Goal: Obtain resource: Download file/media

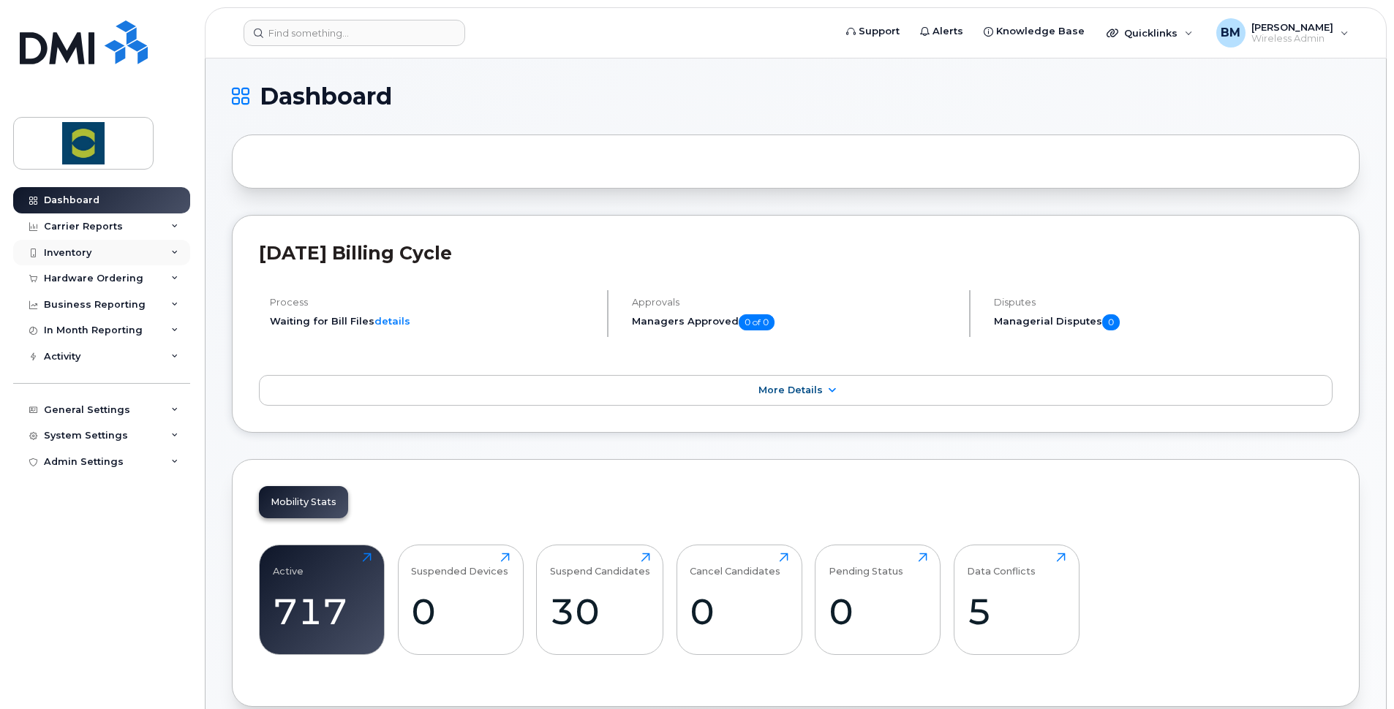
click at [172, 253] on icon at bounding box center [174, 252] width 7 height 7
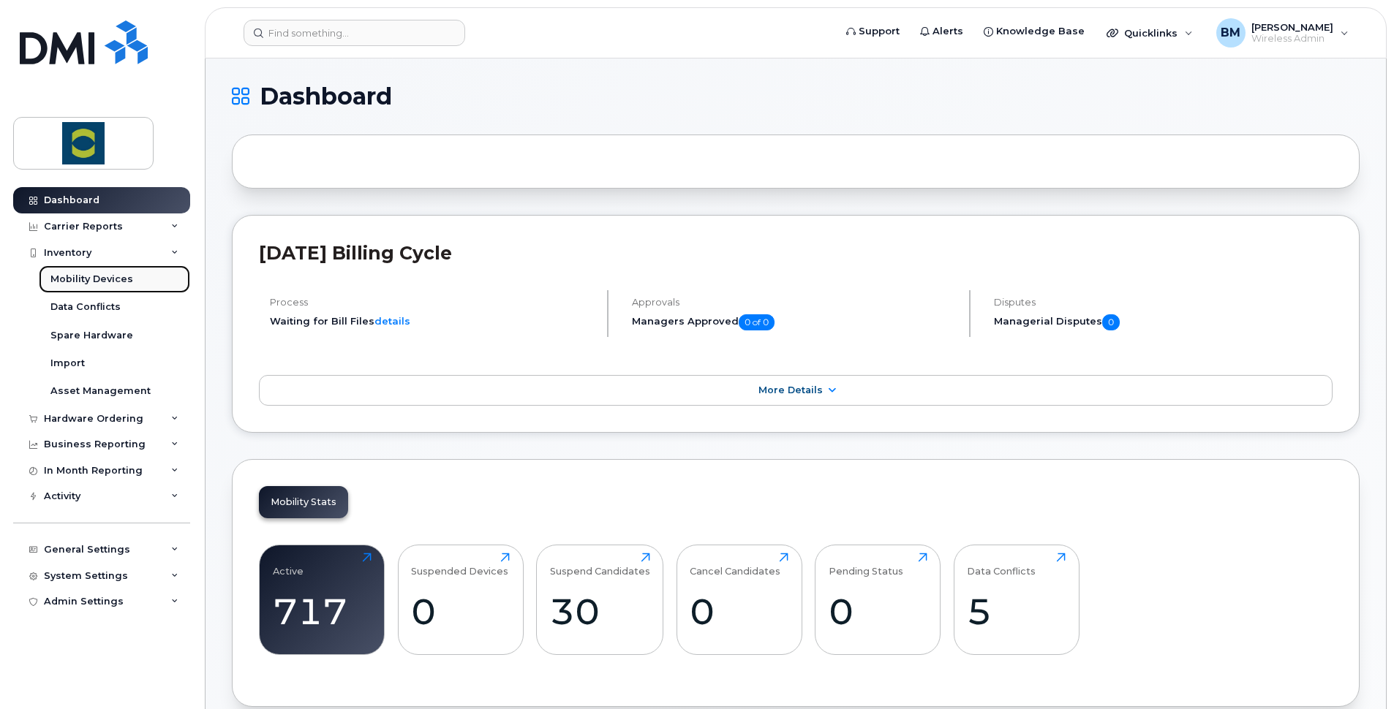
click at [105, 278] on div "Mobility Devices" at bounding box center [91, 279] width 83 height 13
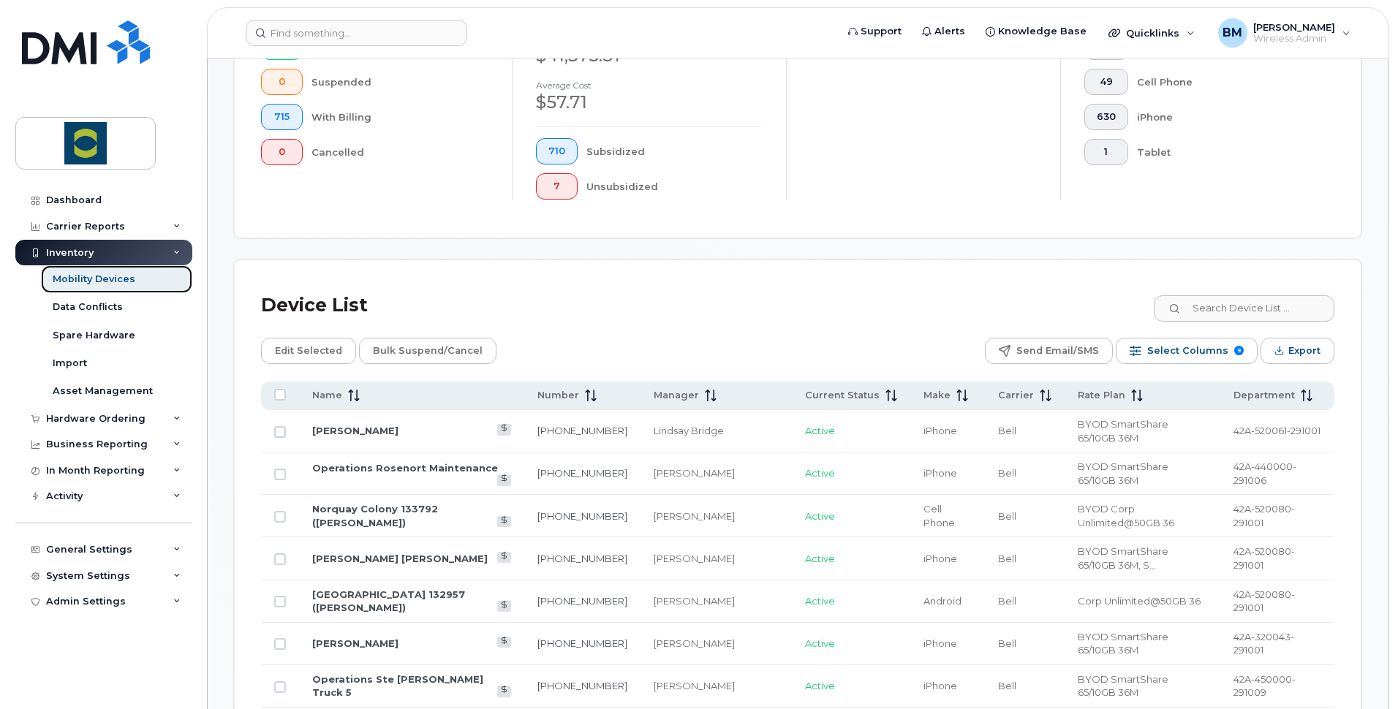
scroll to position [481, 0]
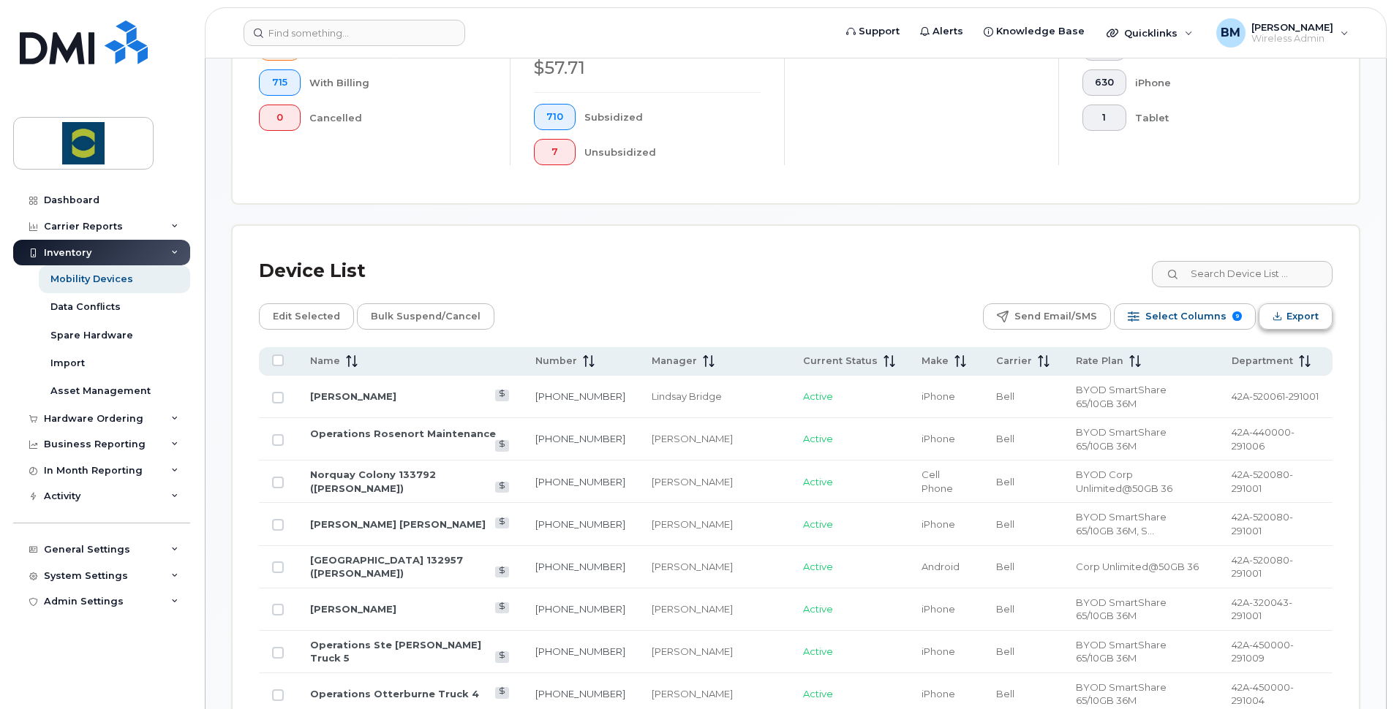
click at [1304, 318] on span "Export" at bounding box center [1302, 317] width 32 height 22
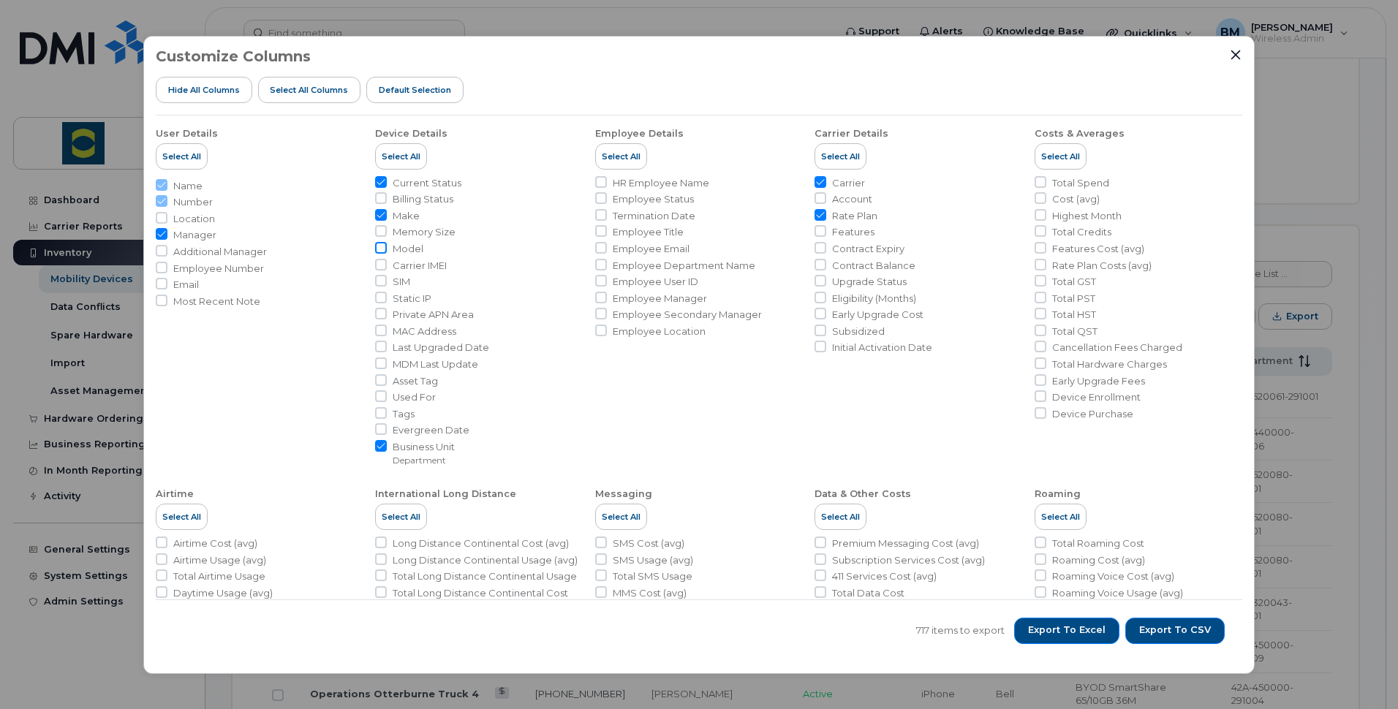
drag, startPoint x: 377, startPoint y: 232, endPoint x: 379, endPoint y: 246, distance: 14.0
click at [377, 232] on input "Memory Size" at bounding box center [381, 231] width 12 height 12
checkbox input "true"
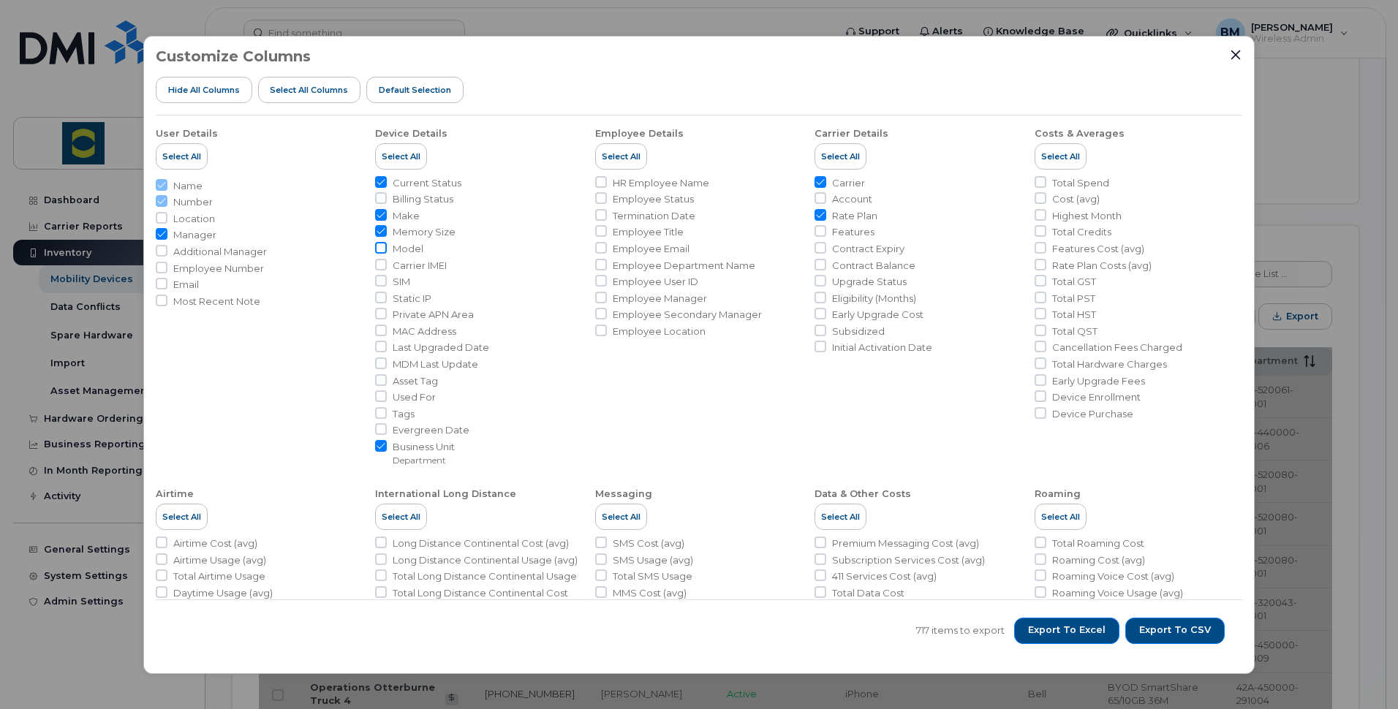
click at [379, 246] on input "Model" at bounding box center [381, 248] width 12 height 12
checkbox input "true"
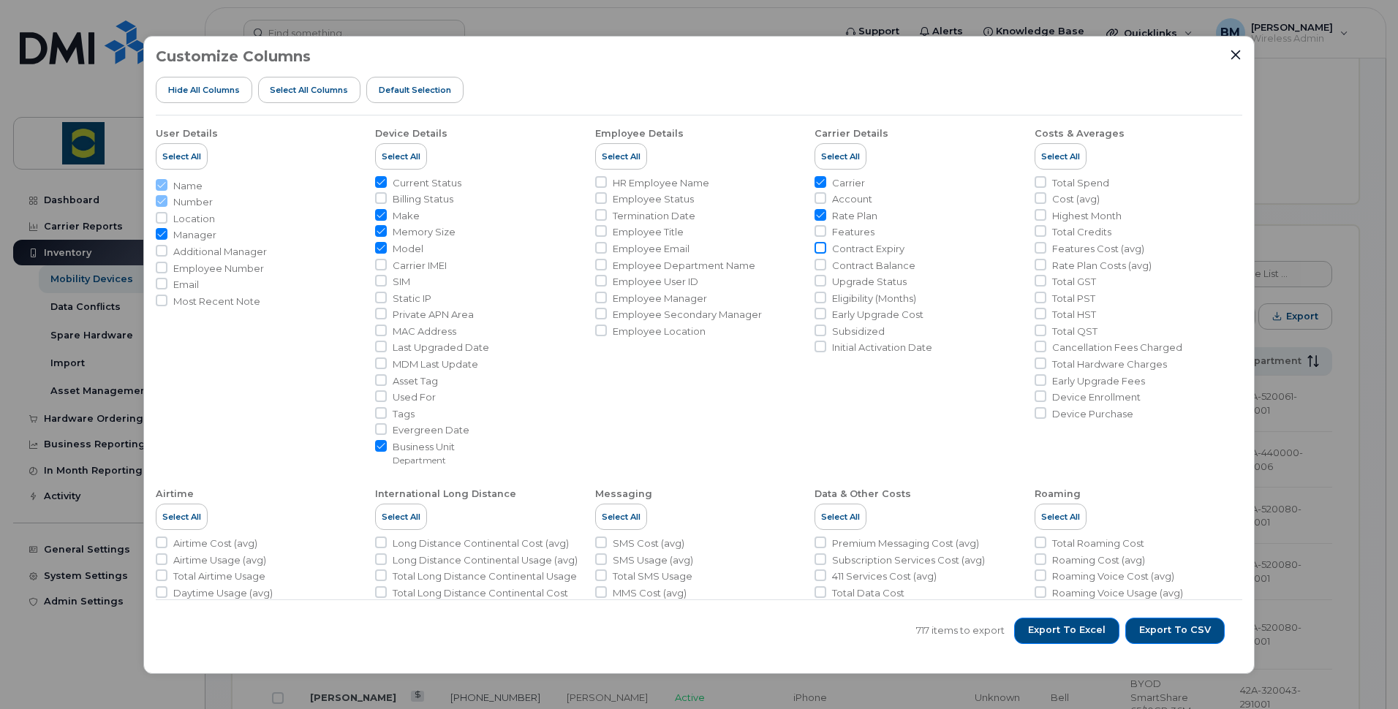
click at [817, 247] on input "Contract Expiry" at bounding box center [821, 248] width 12 height 12
checkbox input "true"
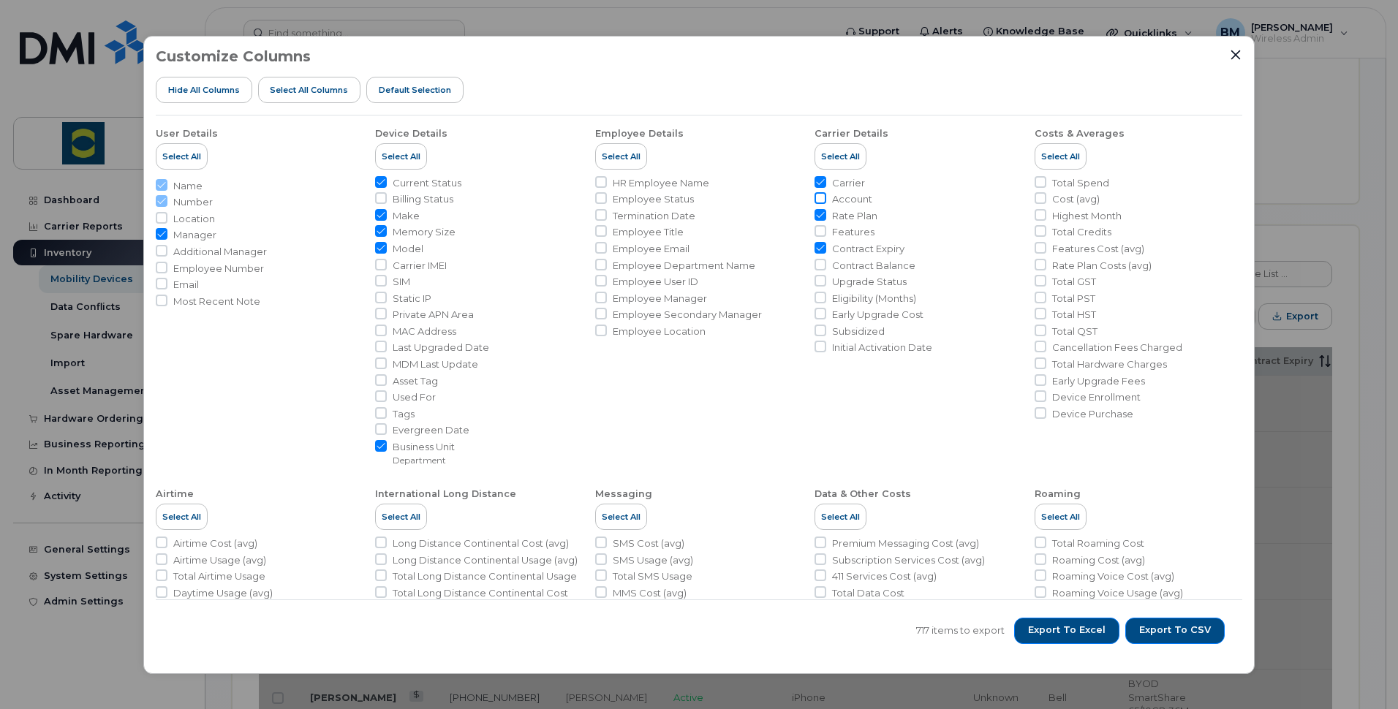
click at [820, 196] on input "Account" at bounding box center [821, 198] width 12 height 12
checkbox input "true"
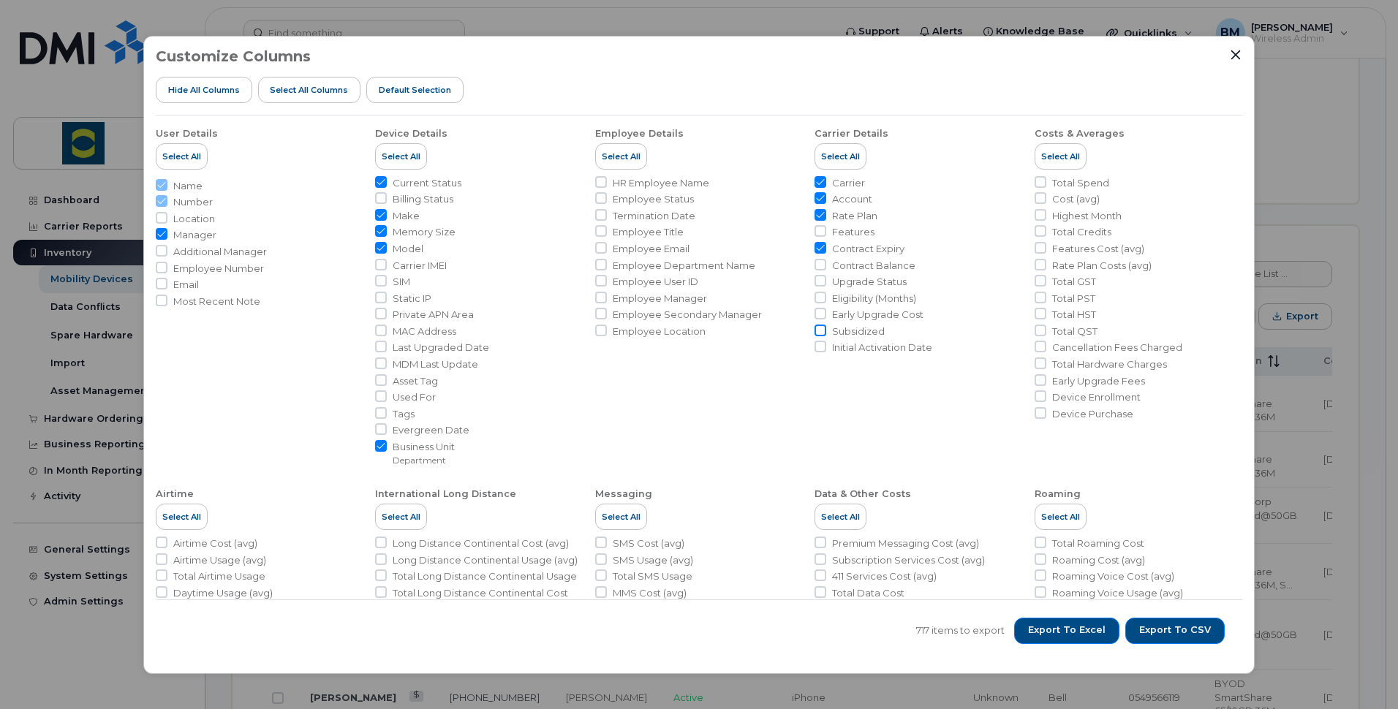
click at [818, 330] on input "Subsidized" at bounding box center [821, 331] width 12 height 12
checkbox input "true"
click at [1079, 626] on span "Export to Excel" at bounding box center [1067, 630] width 78 height 13
